Goal: Information Seeking & Learning: Find specific fact

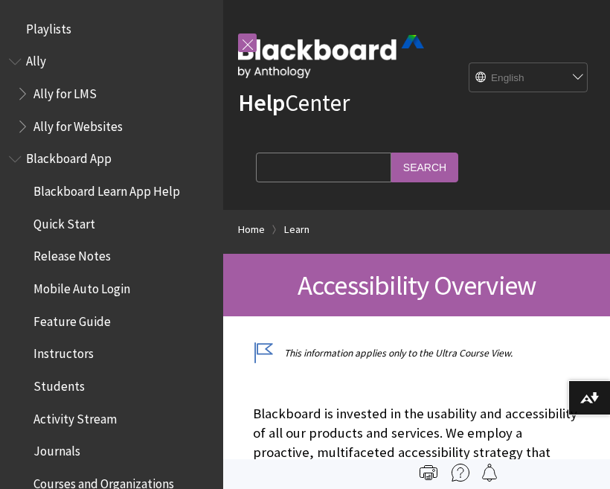
scroll to position [1274, 0]
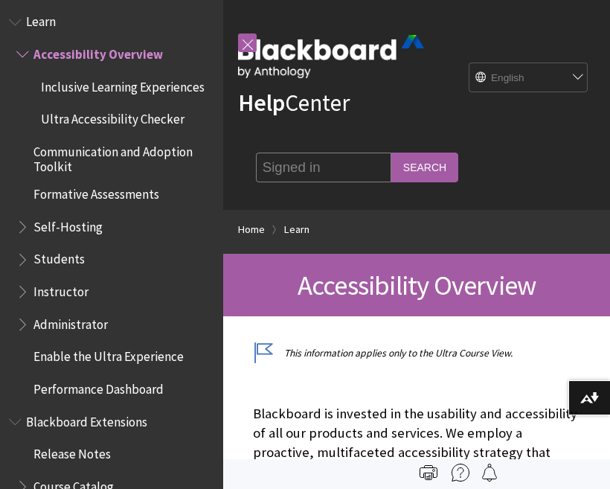
type input "Signed in"
click at [392, 167] on input "Search" at bounding box center [425, 167] width 67 height 29
click at [392, 161] on input "Search" at bounding box center [425, 167] width 67 height 29
click at [398, 167] on input "Search" at bounding box center [425, 167] width 67 height 29
